Goal: Transaction & Acquisition: Subscribe to service/newsletter

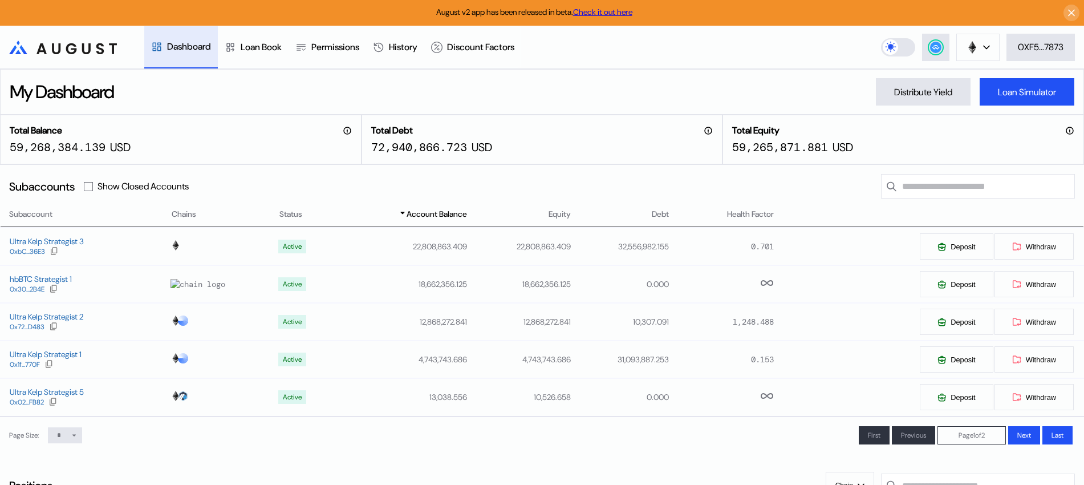
click at [935, 46] on circle at bounding box center [935, 47] width 11 height 11
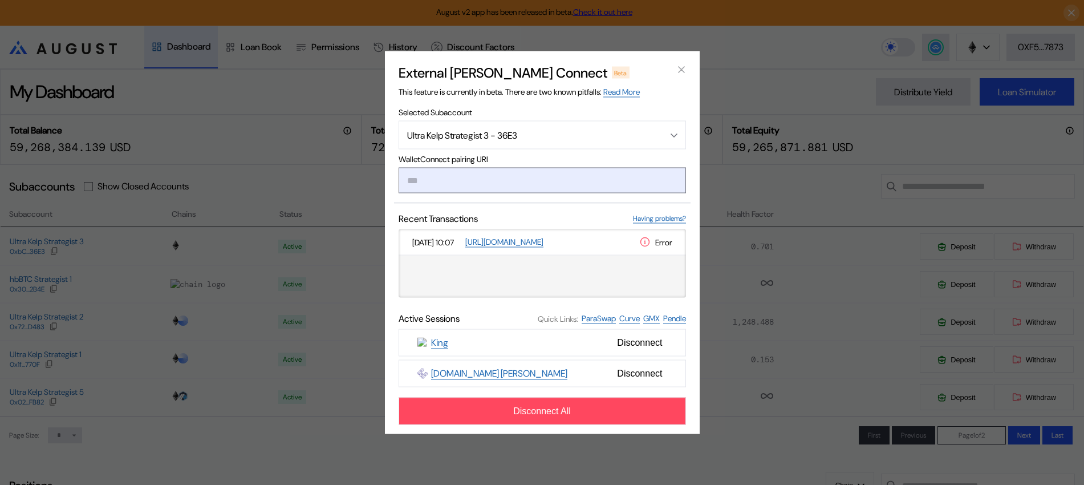
type input "**********"
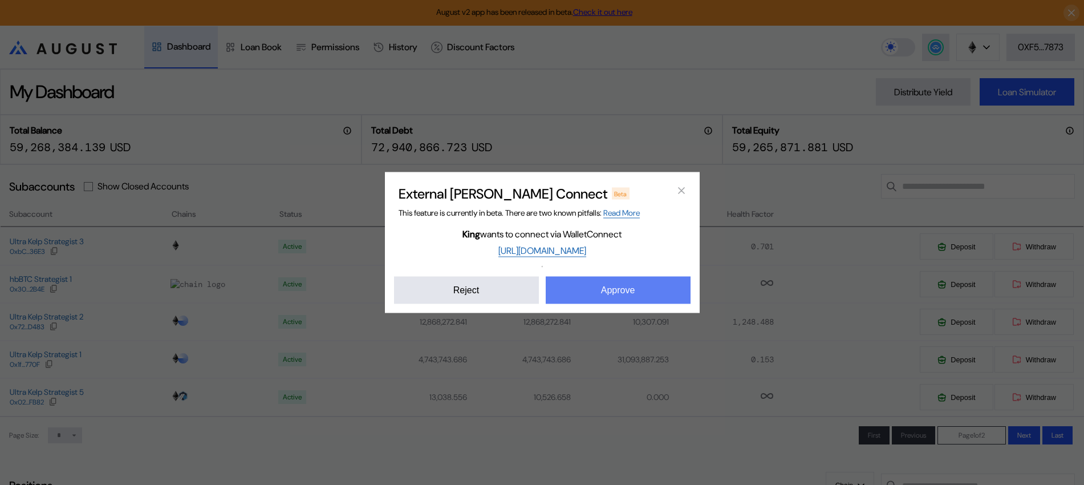
click at [669, 293] on button "Approve" at bounding box center [618, 290] width 145 height 27
